Goal: Task Accomplishment & Management: Manage account settings

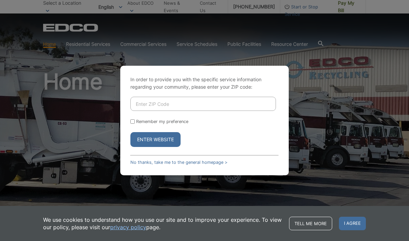
click at [171, 108] on input "Enter ZIP Code" at bounding box center [202, 104] width 145 height 14
type input "91941"
click at [155, 139] on button "Enter Website" at bounding box center [155, 139] width 50 height 15
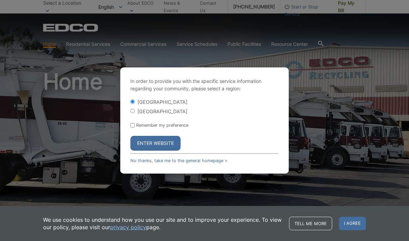
click at [143, 112] on label "[GEOGRAPHIC_DATA]" at bounding box center [162, 111] width 50 height 6
click at [135, 112] on input "[GEOGRAPHIC_DATA]" at bounding box center [132, 111] width 4 height 4
radio input "true"
click at [150, 144] on button "Enter Website" at bounding box center [155, 143] width 50 height 15
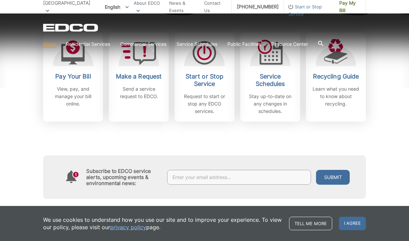
scroll to position [226, 0]
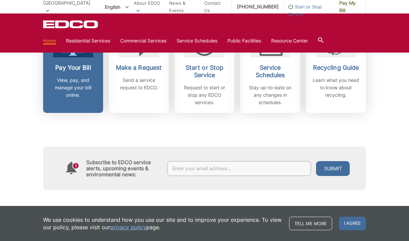
click at [64, 86] on p "View, pay, and manage your bill online." at bounding box center [73, 87] width 50 height 22
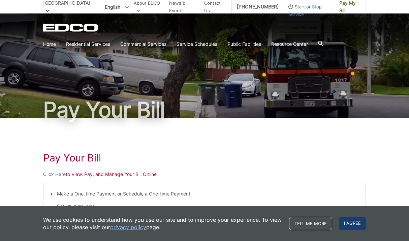
click at [346, 223] on span "I agree" at bounding box center [352, 223] width 27 height 13
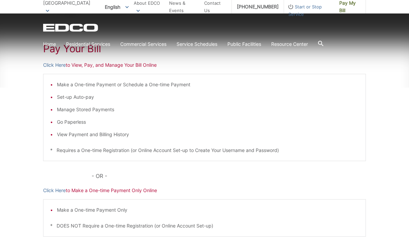
scroll to position [109, 0]
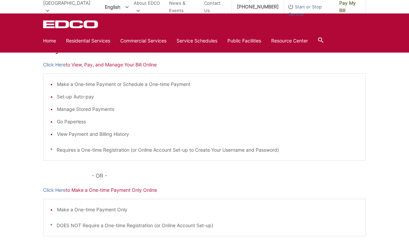
click at [148, 62] on p "Click Here to View, Pay, and Manage Your Bill Online" at bounding box center [204, 64] width 323 height 7
click at [132, 65] on p "Click Here to View, Pay, and Manage Your Bill Online" at bounding box center [204, 64] width 323 height 7
click at [52, 66] on link "Click Here" at bounding box center [54, 64] width 23 height 7
